Goal: Use online tool/utility: Utilize a website feature to perform a specific function

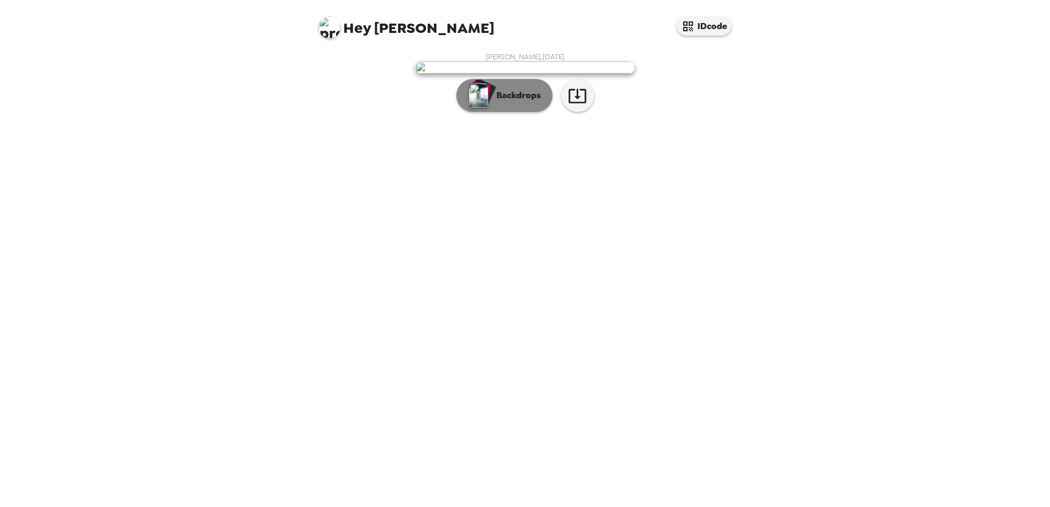
click at [502, 102] on p "Backdrops" at bounding box center [516, 95] width 50 height 13
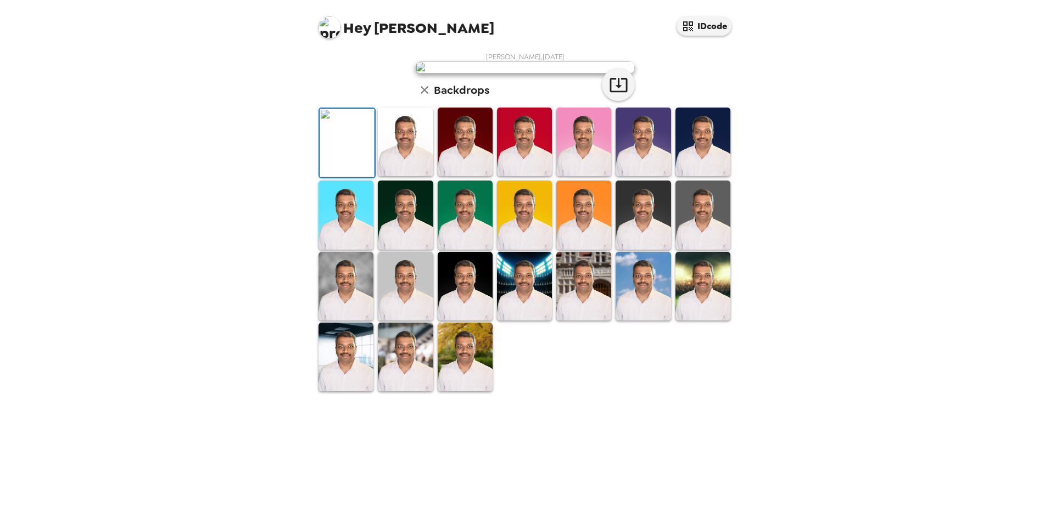
scroll to position [159, 0]
click at [515, 321] on img at bounding box center [524, 286] width 55 height 69
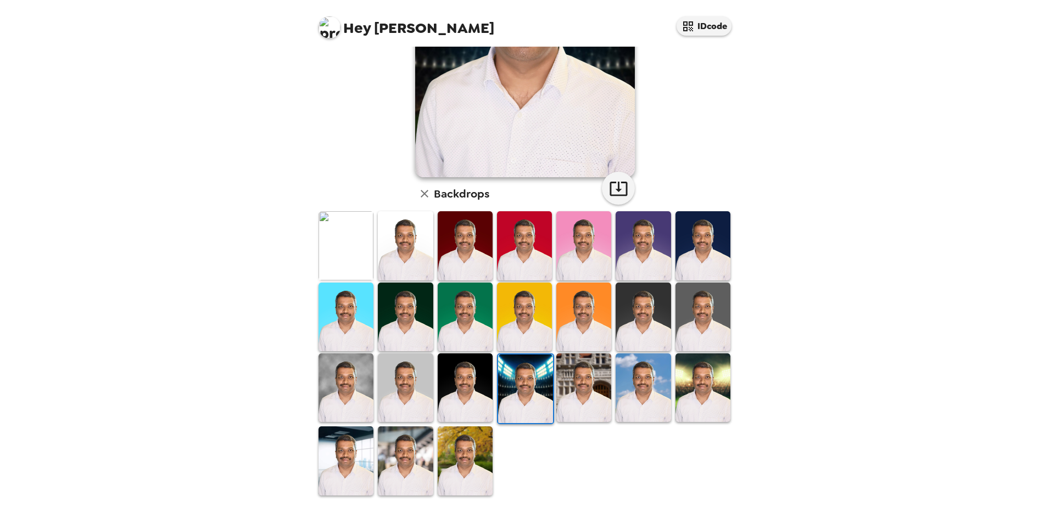
click at [631, 393] on img at bounding box center [642, 388] width 55 height 69
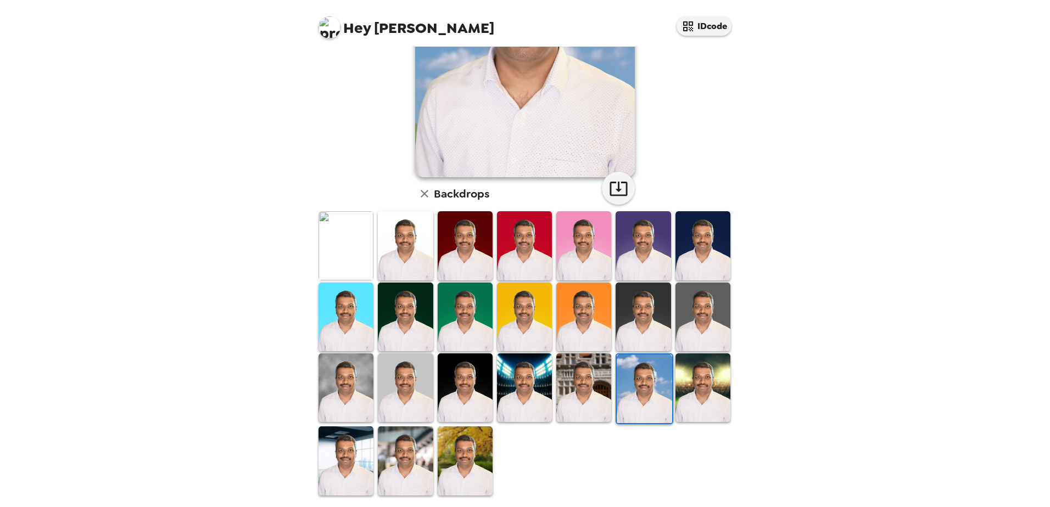
click at [340, 440] on img at bounding box center [345, 461] width 55 height 69
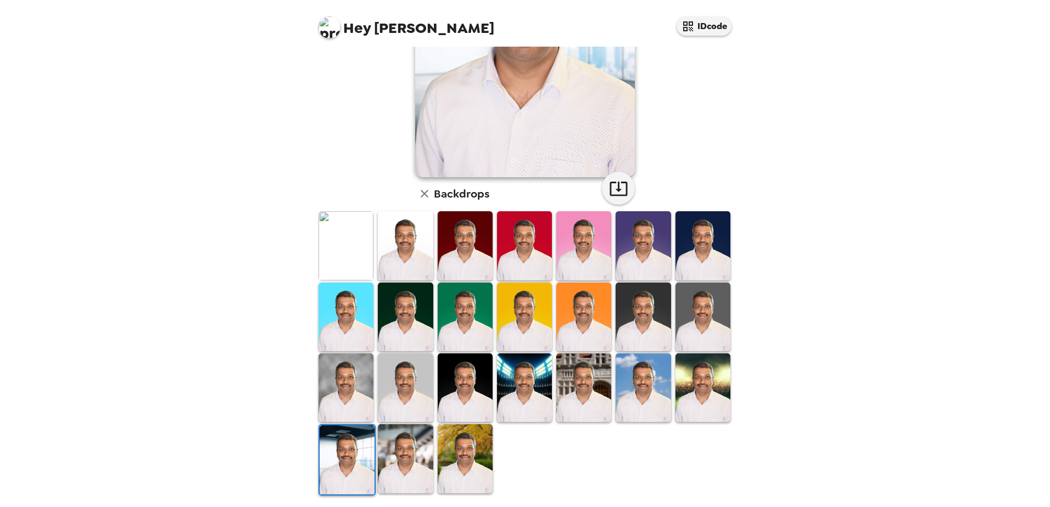
click at [636, 380] on img at bounding box center [642, 388] width 55 height 69
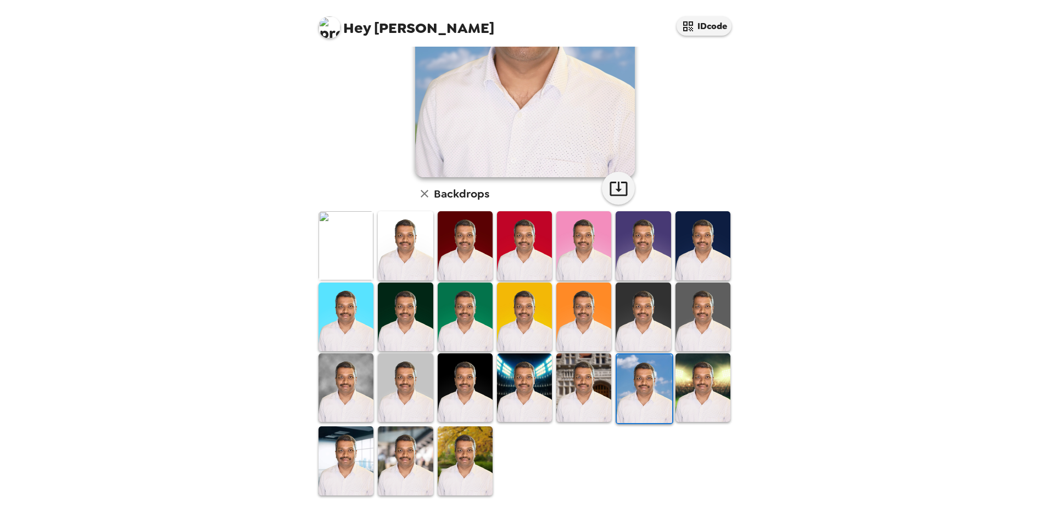
click at [592, 382] on img at bounding box center [583, 388] width 55 height 69
